Goal: Transaction & Acquisition: Download file/media

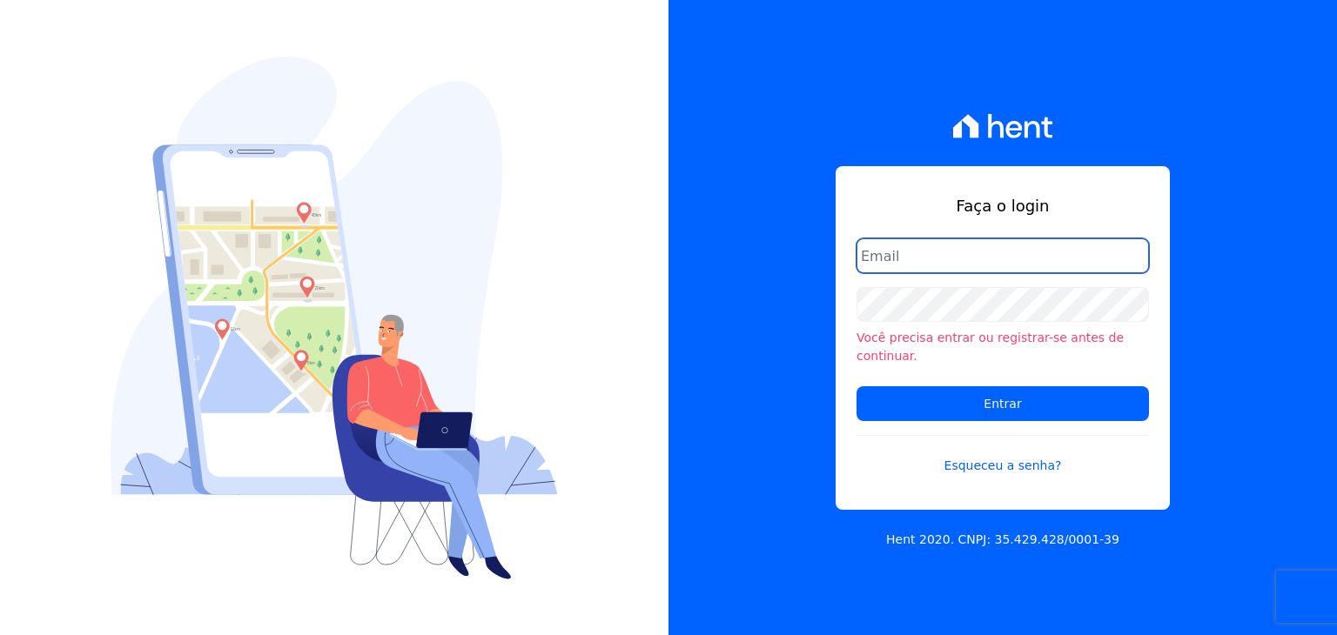
click at [887, 266] on input "email" at bounding box center [1002, 255] width 292 height 35
type input "contasareceber@construtoraminerale.com.br"
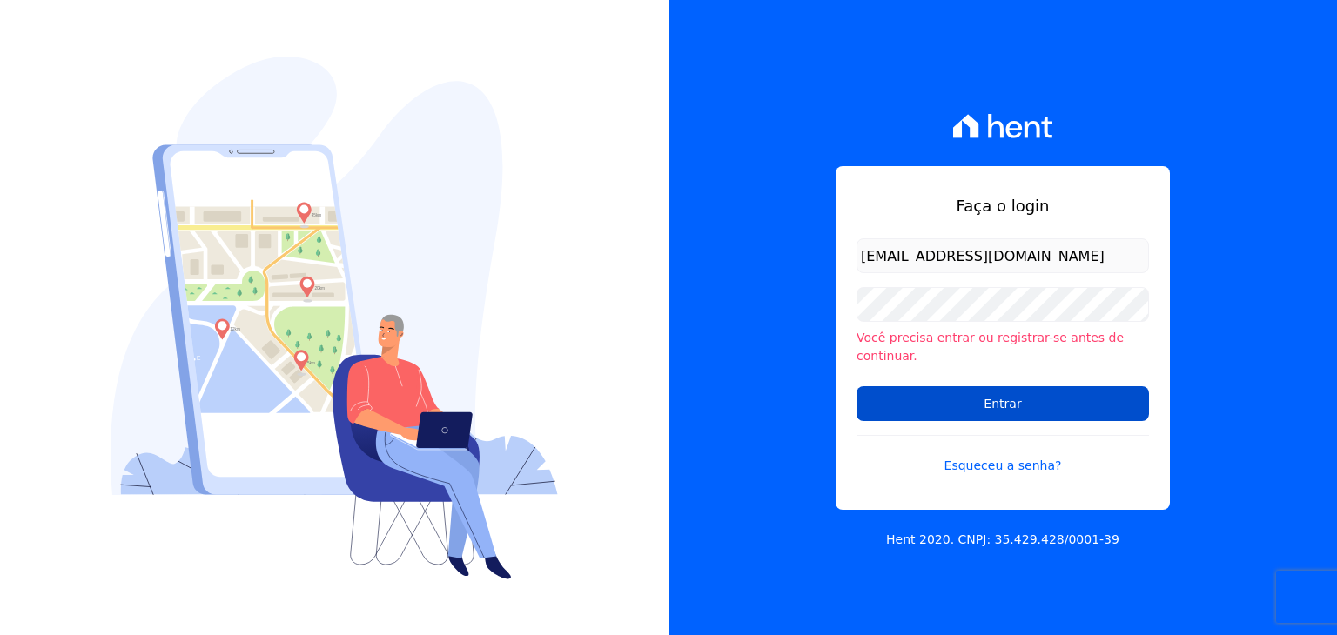
click at [958, 389] on input "Entrar" at bounding box center [1002, 403] width 292 height 35
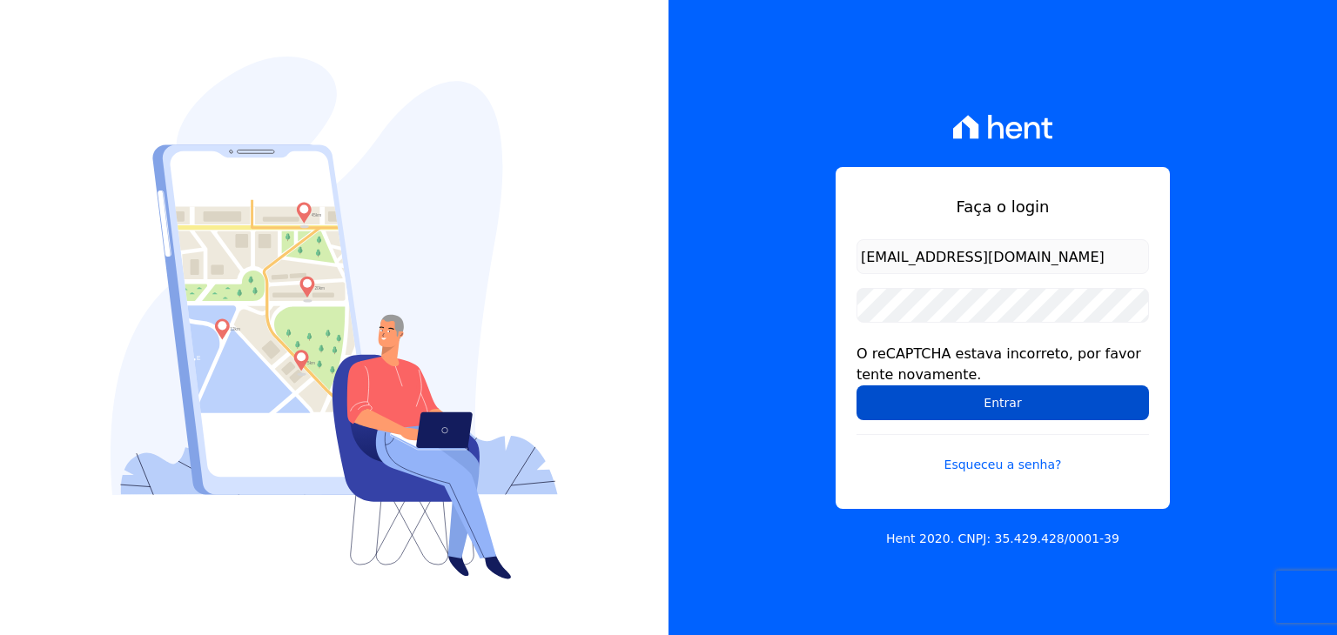
click at [1020, 405] on input "Entrar" at bounding box center [1002, 402] width 292 height 35
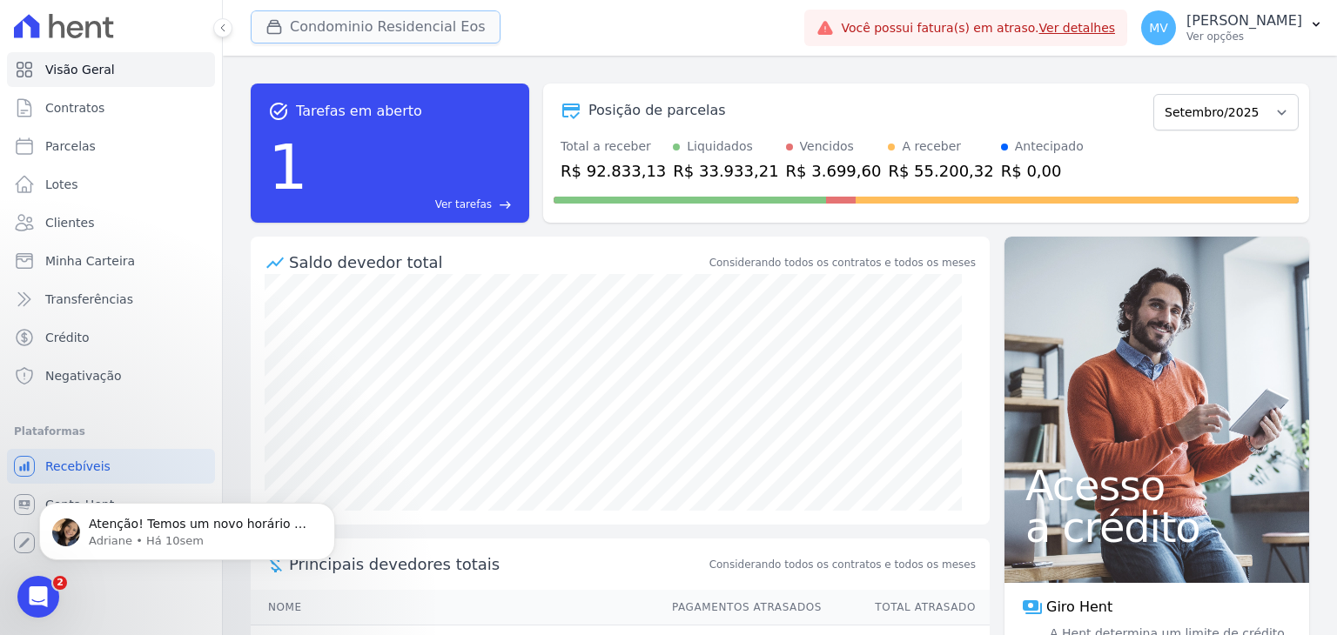
click at [418, 40] on button "Condominio Residencial Eos" at bounding box center [376, 26] width 250 height 33
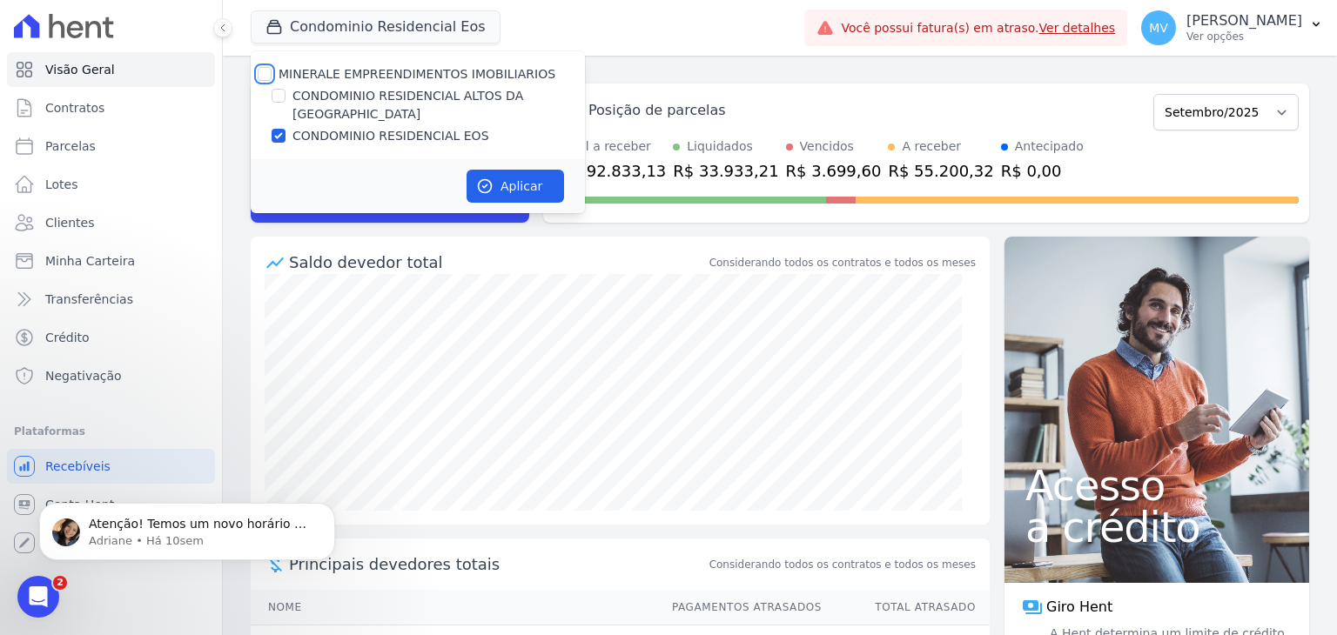
click at [266, 66] on div at bounding box center [265, 73] width 14 height 17
click at [268, 70] on input "MINERALE EMPREENDIMENTOS IMOBILIARIOS" at bounding box center [265, 74] width 14 height 14
checkbox input "true"
click at [265, 69] on input "MINERALE EMPREENDIMENTOS IMOBILIARIOS" at bounding box center [265, 74] width 14 height 14
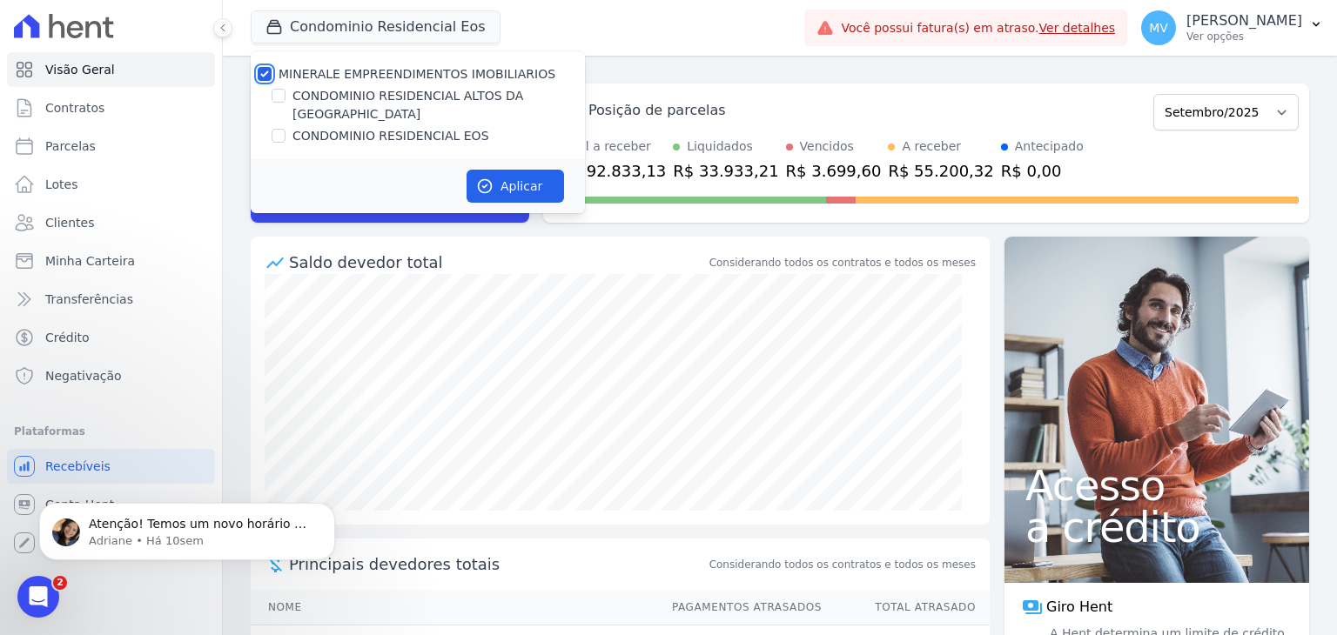
checkbox input "false"
click at [661, 33] on div "Condominio Residencial Eos MINERALE EMPREENDIMENTOS IMOBILIARIOS CONDOMINIO RES…" at bounding box center [524, 27] width 546 height 57
click at [677, 50] on div "Condominio Residencial Eos MINERALE EMPREENDIMENTOS IMOBILIARIOS CONDOMINIO RES…" at bounding box center [524, 27] width 546 height 57
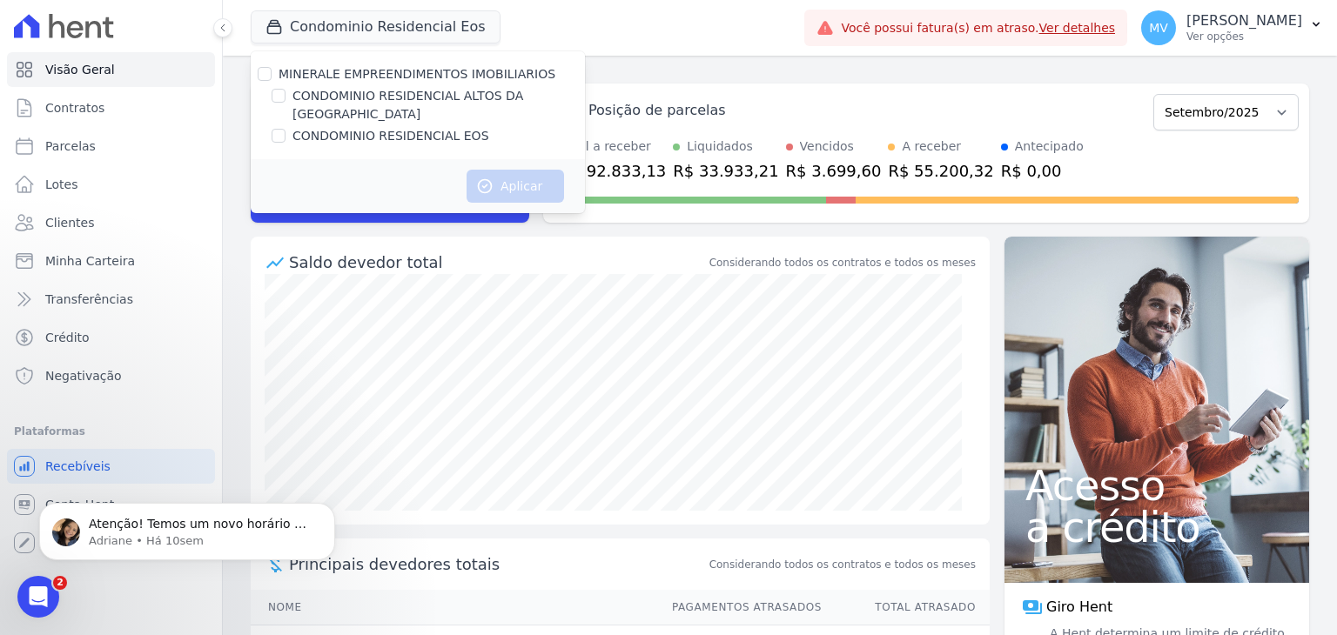
click at [908, 94] on div "Posição de parcelas Janeiro/2025 Fevereiro/2025 Março/2025 Abril/2025 Maio/2025…" at bounding box center [925, 110] width 745 height 40
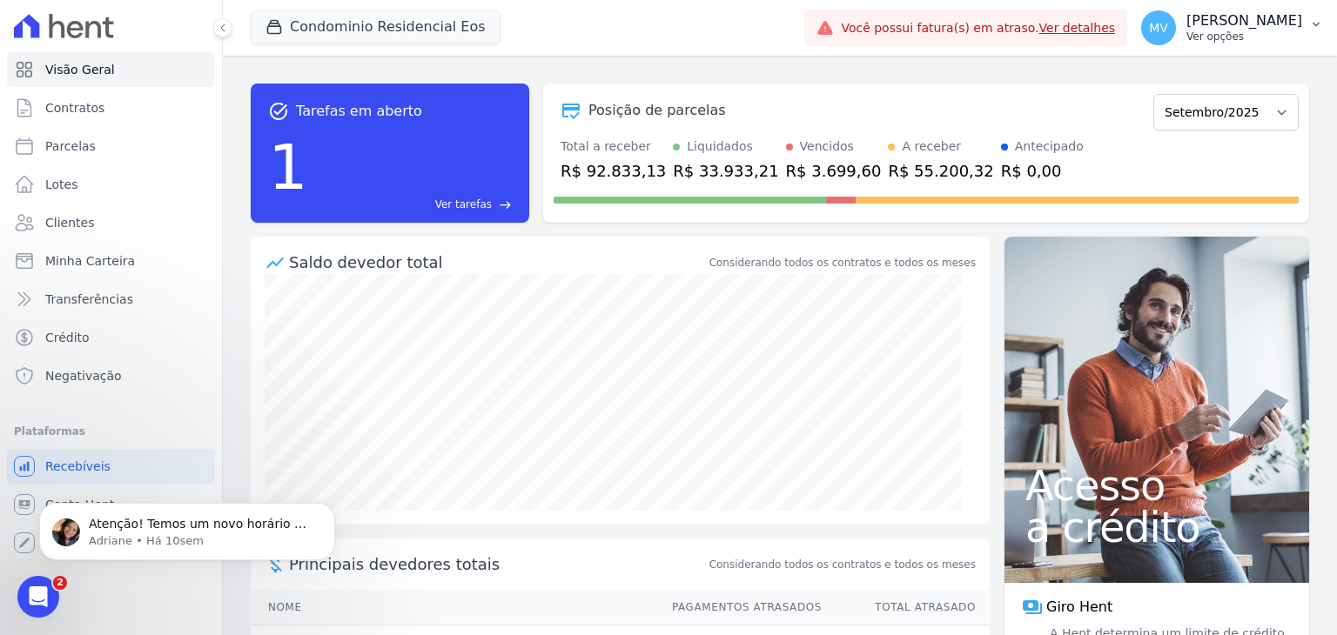
click at [1188, 34] on p "Ver opções" at bounding box center [1244, 37] width 116 height 14
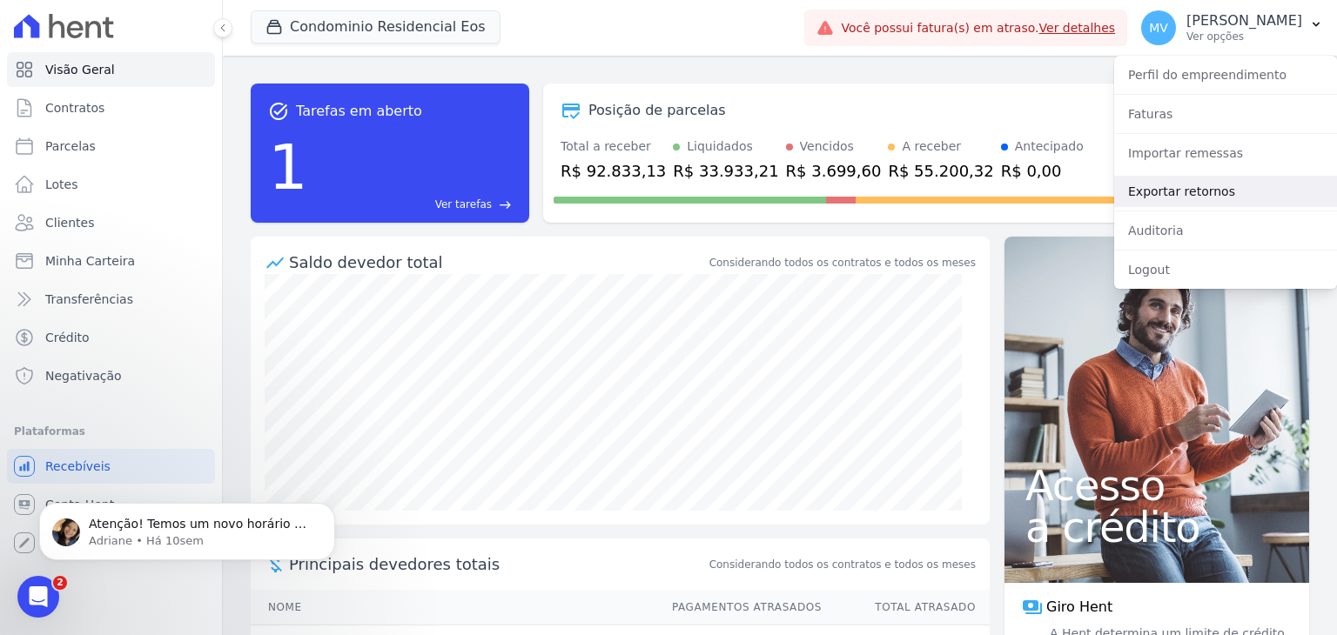
click at [1199, 192] on link "Exportar retornos" at bounding box center [1225, 191] width 223 height 31
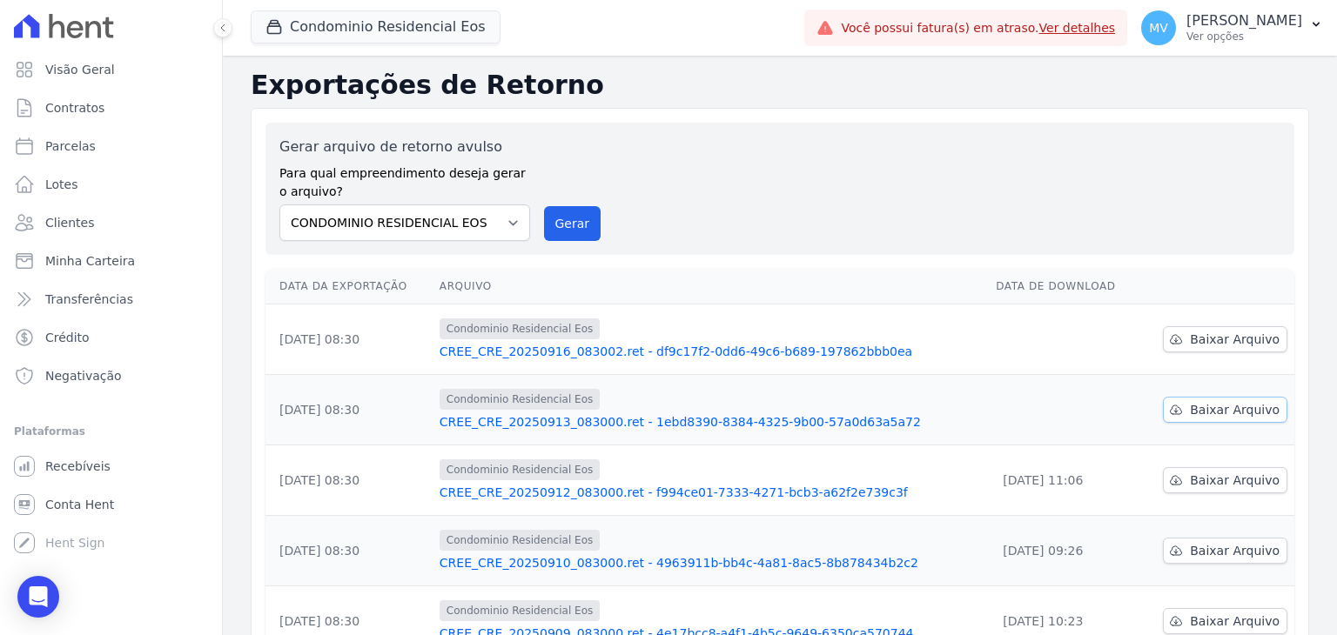
click at [1193, 410] on span "Baixar Arquivo" at bounding box center [1234, 409] width 90 height 17
click at [1183, 332] on link "Baixar Arquivo" at bounding box center [1225, 339] width 124 height 26
click at [317, 31] on button "Condominio Residencial Eos" at bounding box center [376, 26] width 250 height 33
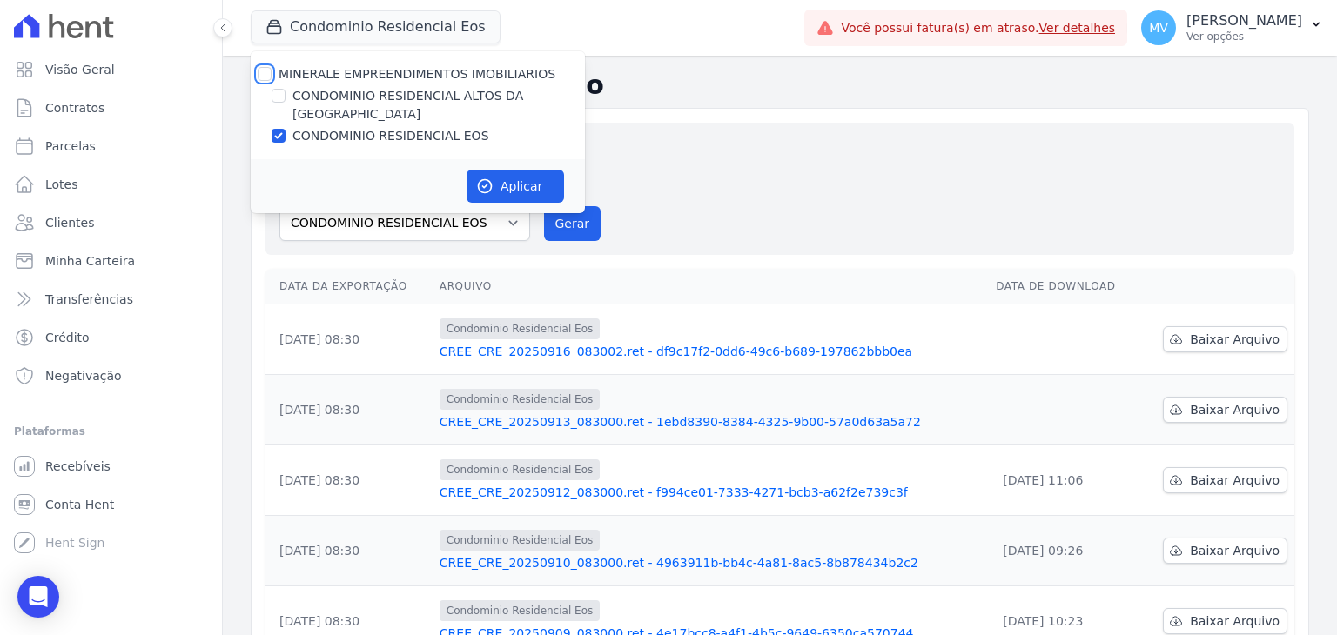
click at [263, 70] on input "MINERALE EMPREENDIMENTOS IMOBILIARIOS" at bounding box center [265, 74] width 14 height 14
checkbox input "true"
click at [263, 70] on input "MINERALE EMPREENDIMENTOS IMOBILIARIOS" at bounding box center [265, 74] width 14 height 14
checkbox input "false"
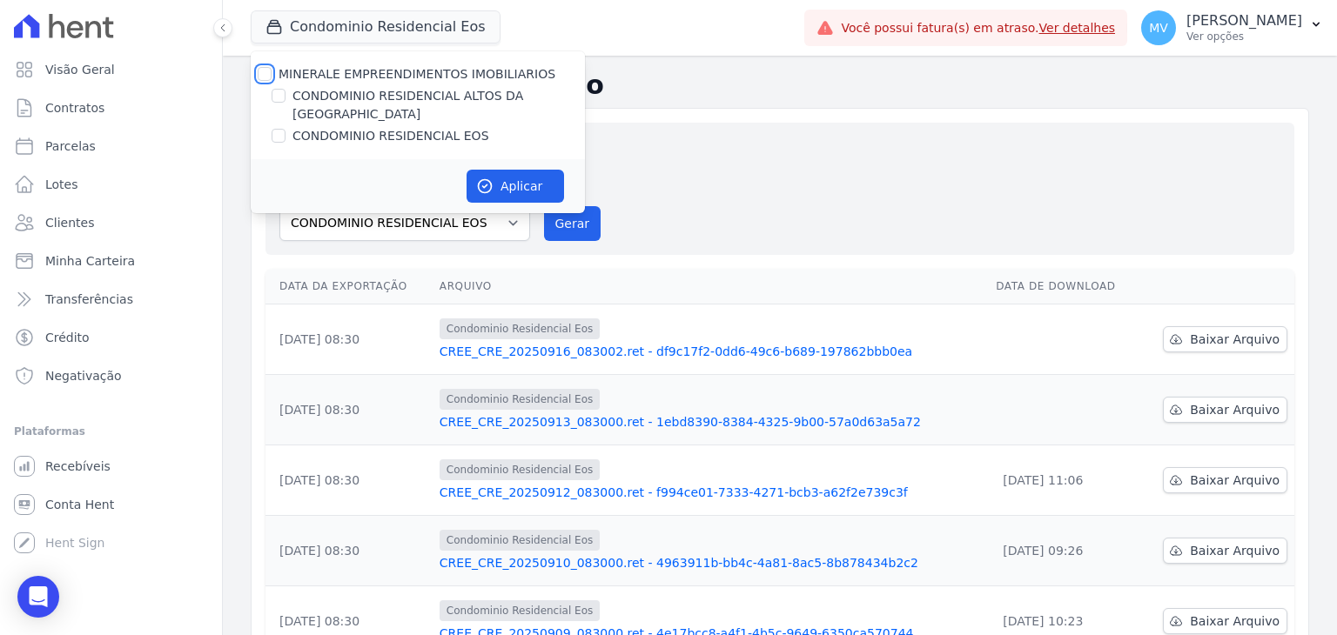
checkbox input "false"
click at [276, 95] on input "CONDOMINIO RESIDENCIAL ALTOS DA [GEOGRAPHIC_DATA]" at bounding box center [278, 96] width 14 height 14
checkbox input "true"
click at [508, 173] on button "Aplicar" at bounding box center [514, 186] width 97 height 33
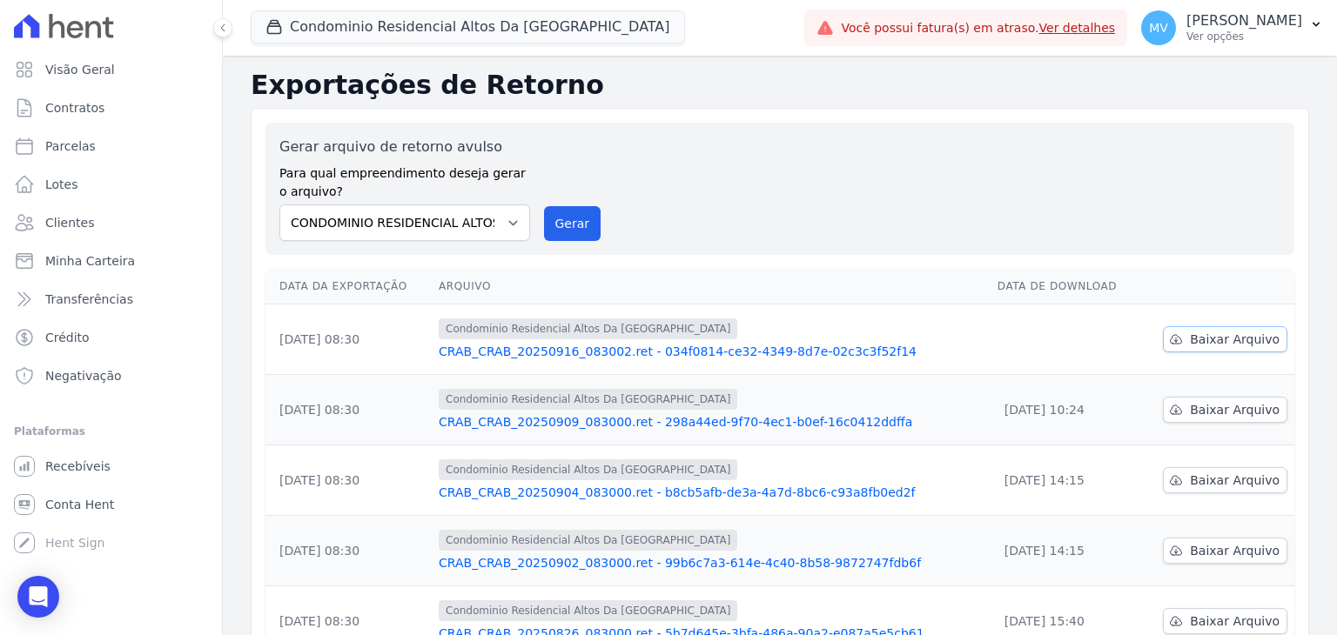
click at [1209, 339] on span "Baixar Arquivo" at bounding box center [1234, 339] width 90 height 17
